Goal: Task Accomplishment & Management: Use online tool/utility

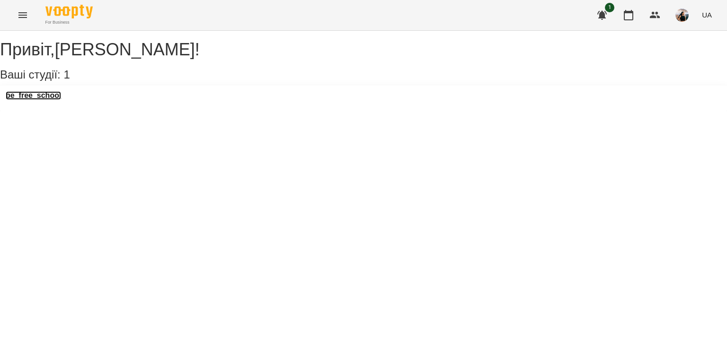
click at [39, 100] on h3 "be_free_school" at bounding box center [33, 95] width 55 height 9
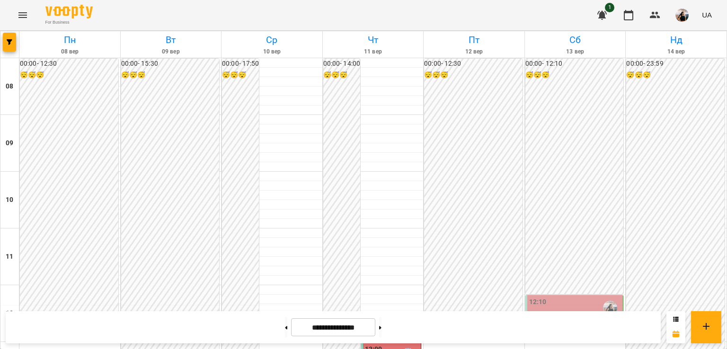
scroll to position [189, 0]
click at [561, 297] on div "12:10" at bounding box center [575, 308] width 92 height 22
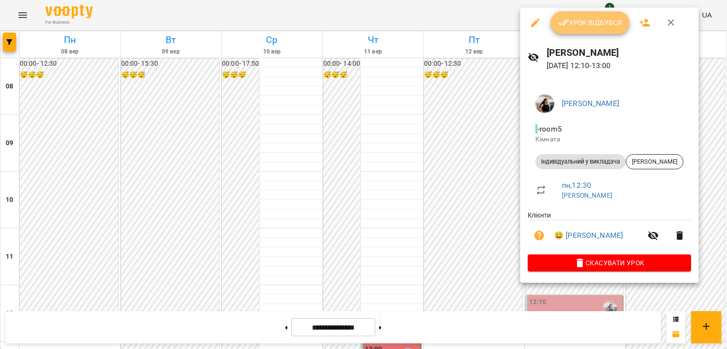
click at [570, 20] on span "Урок відбувся" at bounding box center [590, 22] width 64 height 11
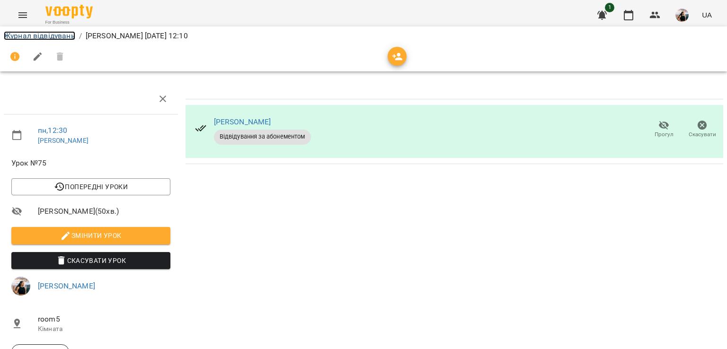
click at [52, 36] on link "Журнал відвідувань" at bounding box center [39, 35] width 71 height 9
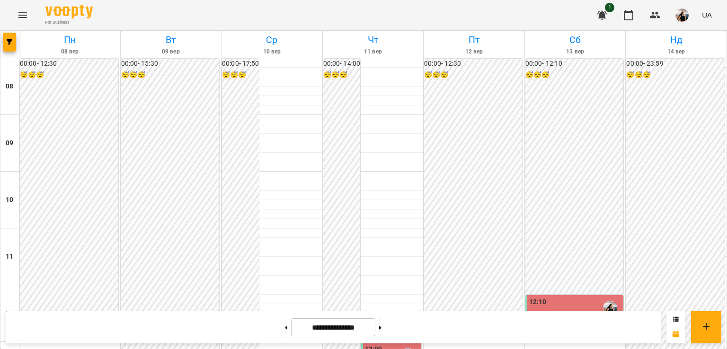
scroll to position [83, 0]
